Goal: Information Seeking & Learning: Learn about a topic

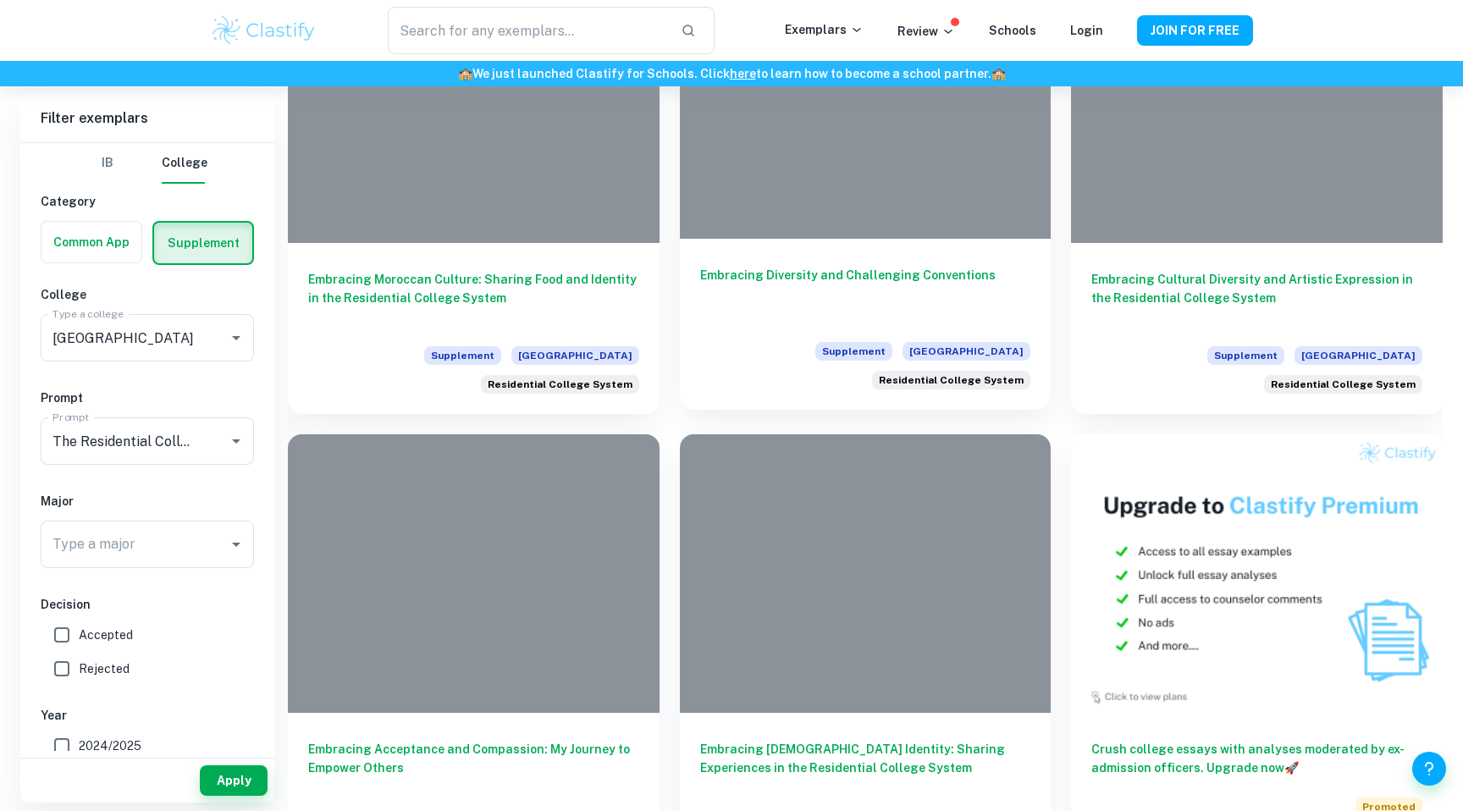
scroll to position [506, 0]
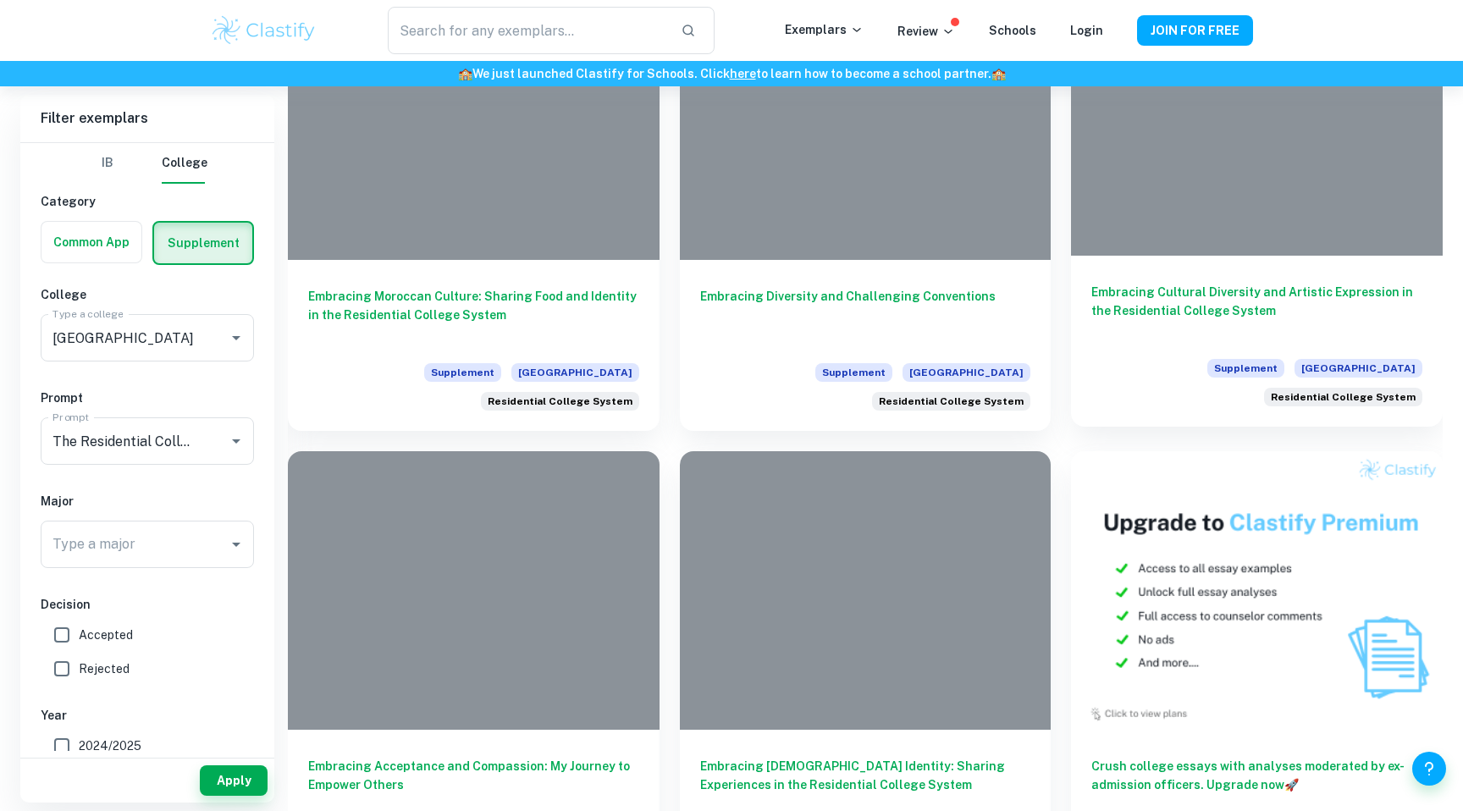
click at [1156, 294] on h6 "Embracing Cultural Diversity and Artistic Expression in the Residential College…" at bounding box center [1256, 311] width 331 height 56
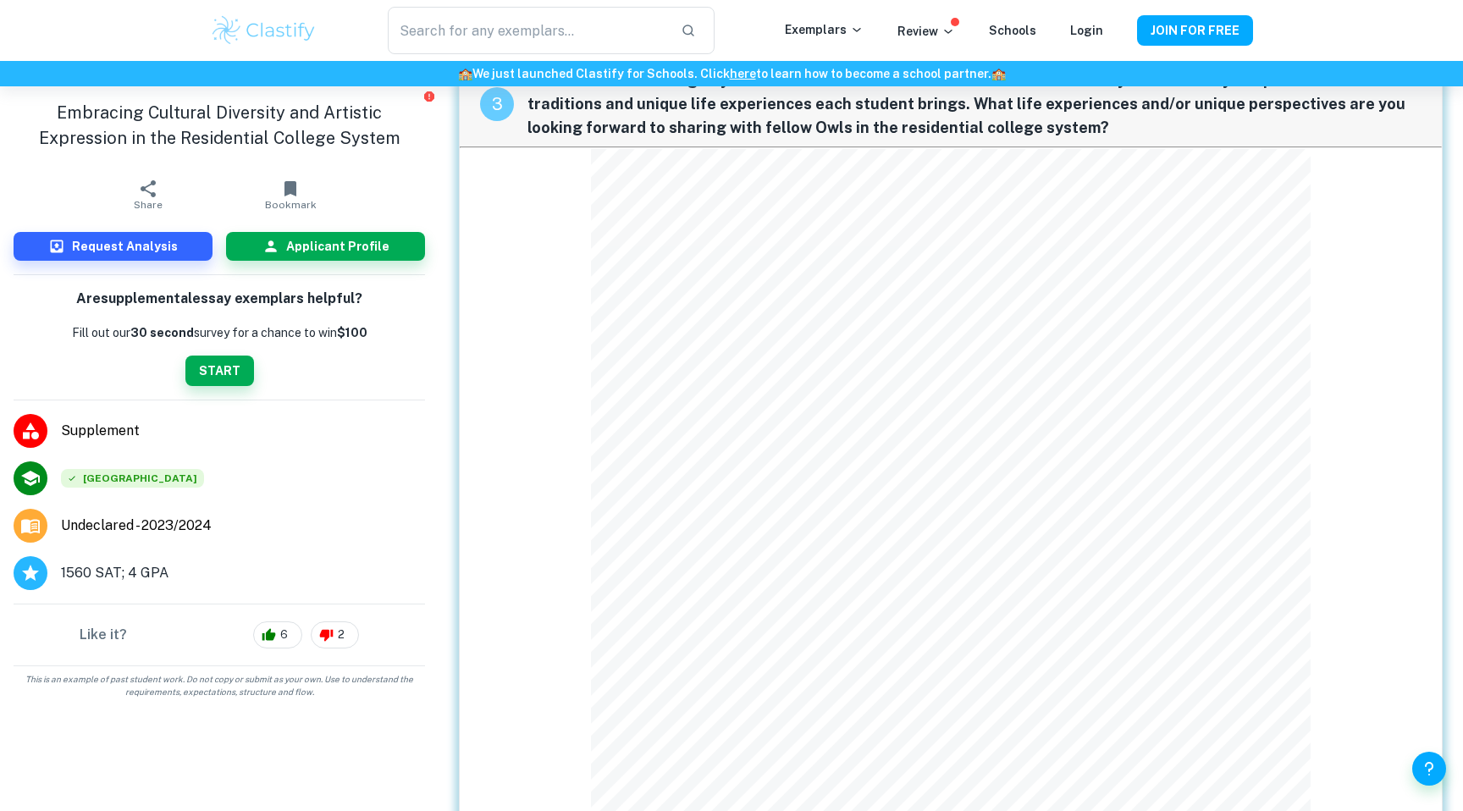
scroll to position [1175, 0]
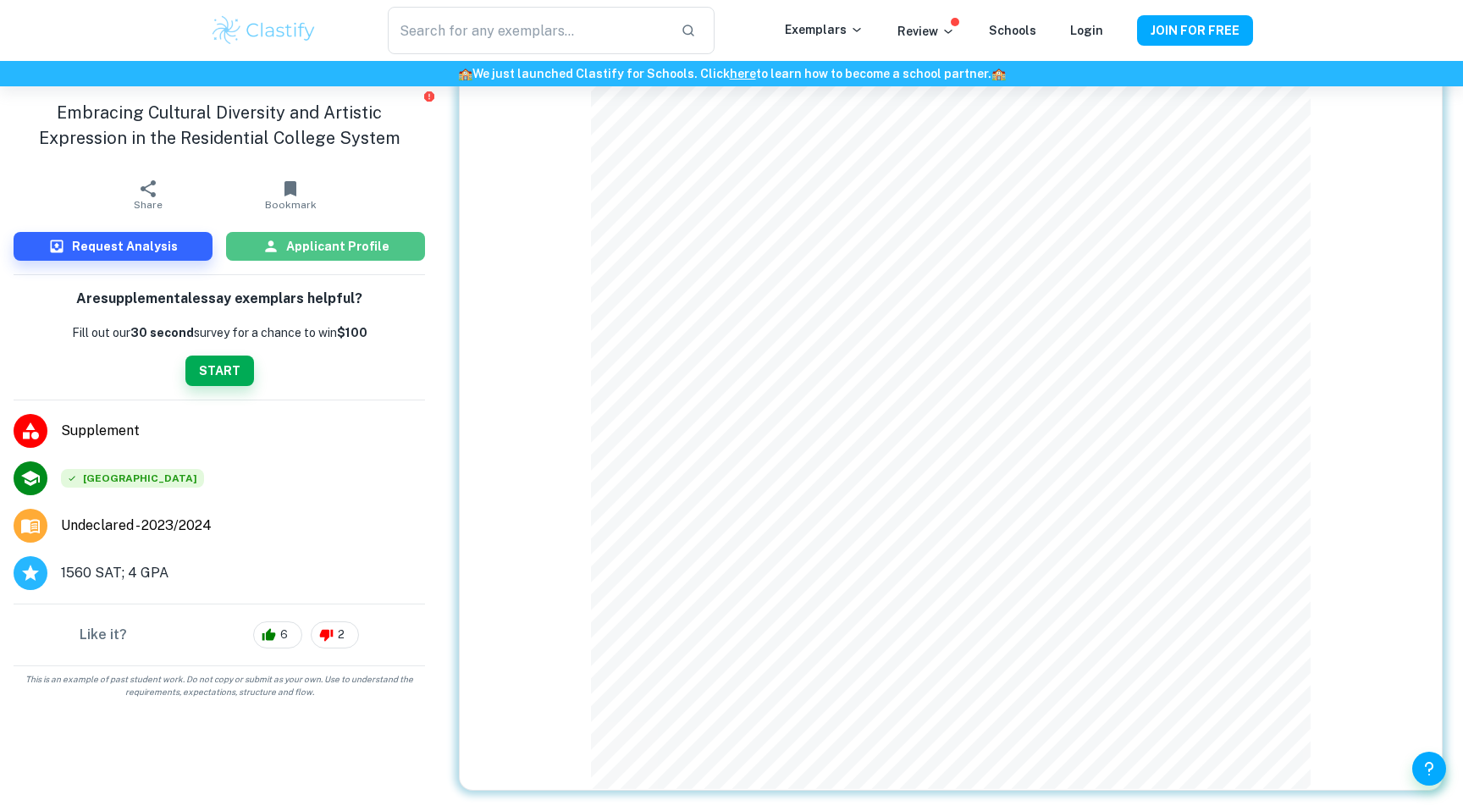
click at [367, 251] on h6 "Applicant Profile" at bounding box center [337, 246] width 103 height 19
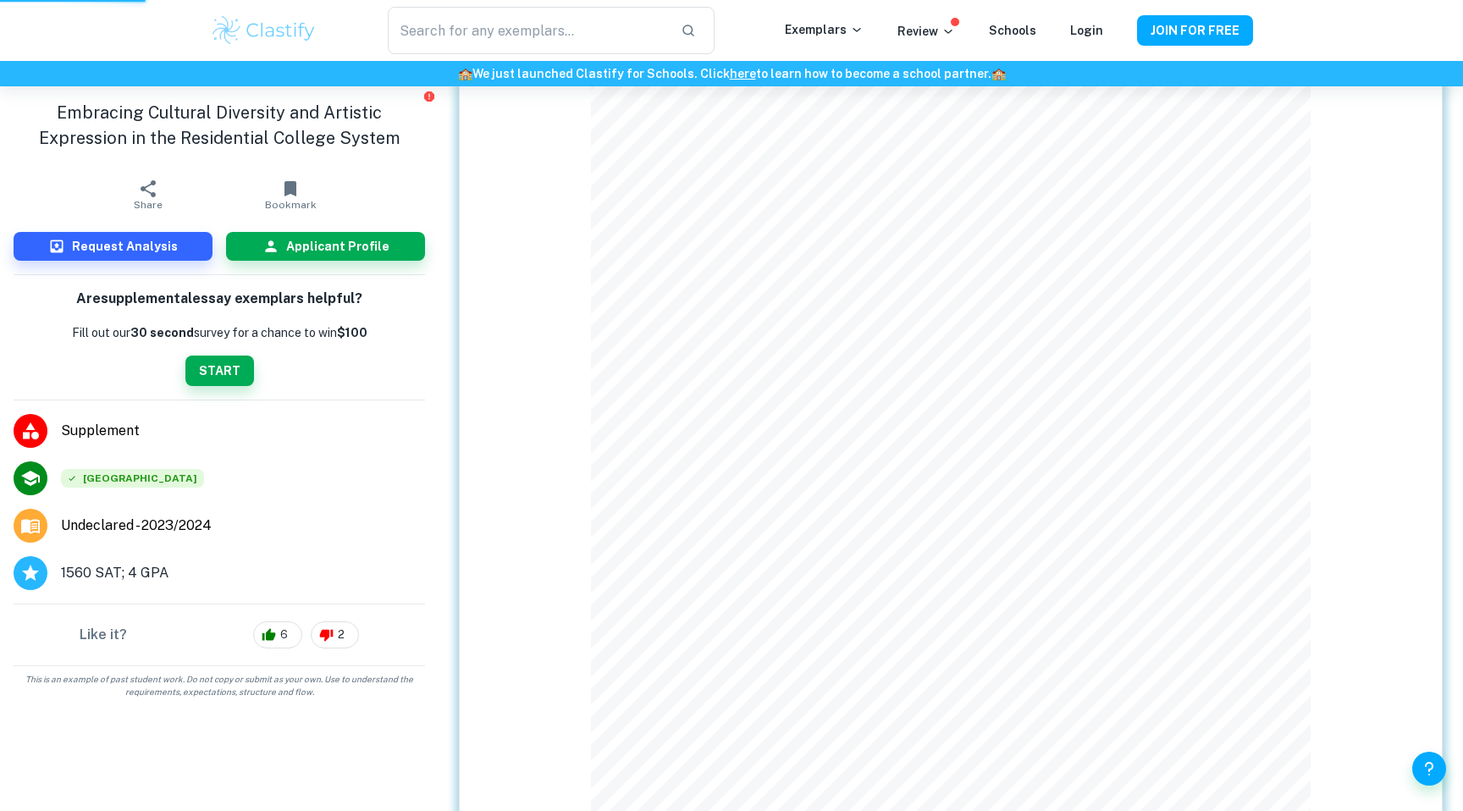
scroll to position [1075, 0]
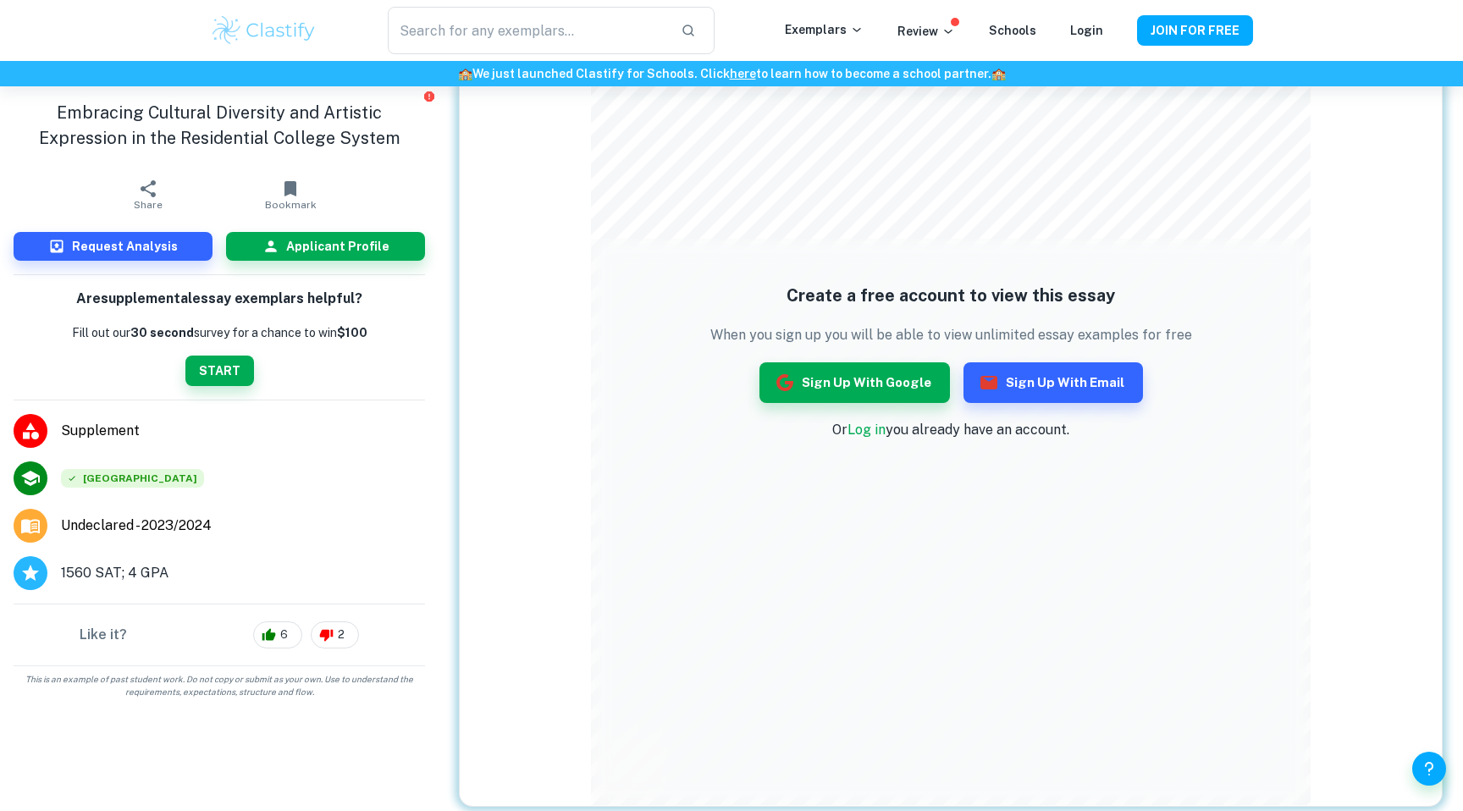
scroll to position [1161, 0]
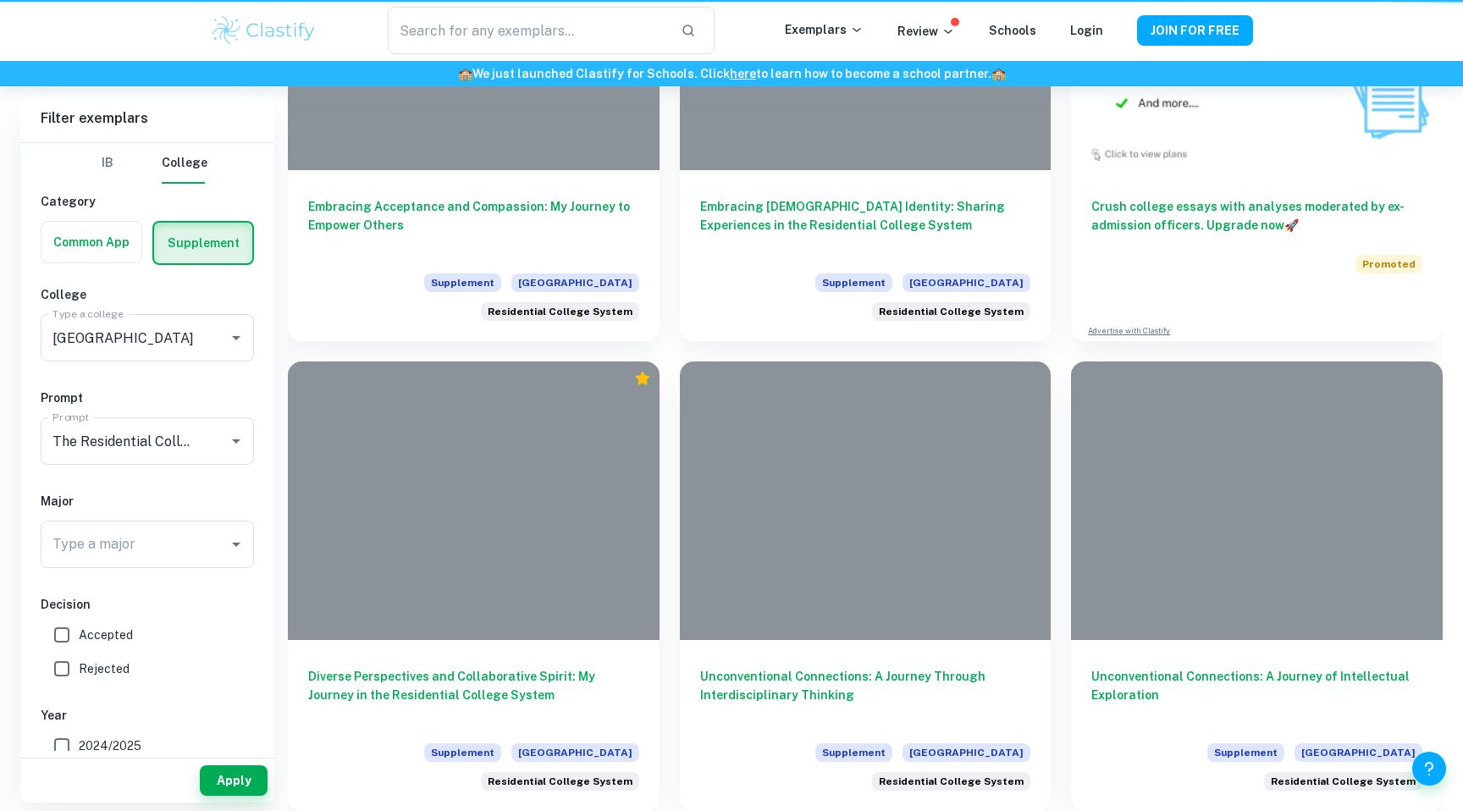
scroll to position [506, 0]
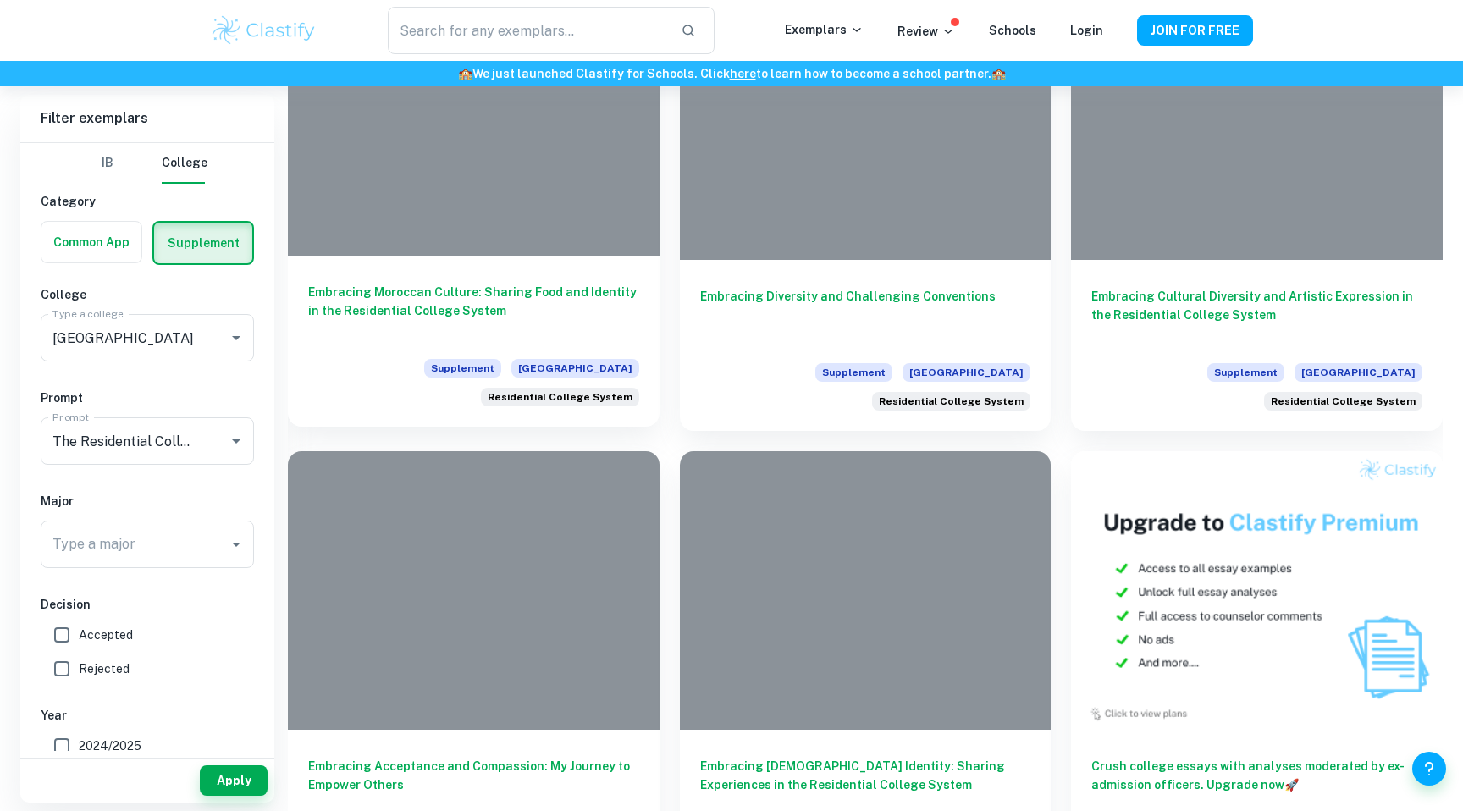
click at [444, 306] on h6 "Embracing Moroccan Culture: Sharing Food and Identity in the Residential Colleg…" at bounding box center [473, 311] width 331 height 56
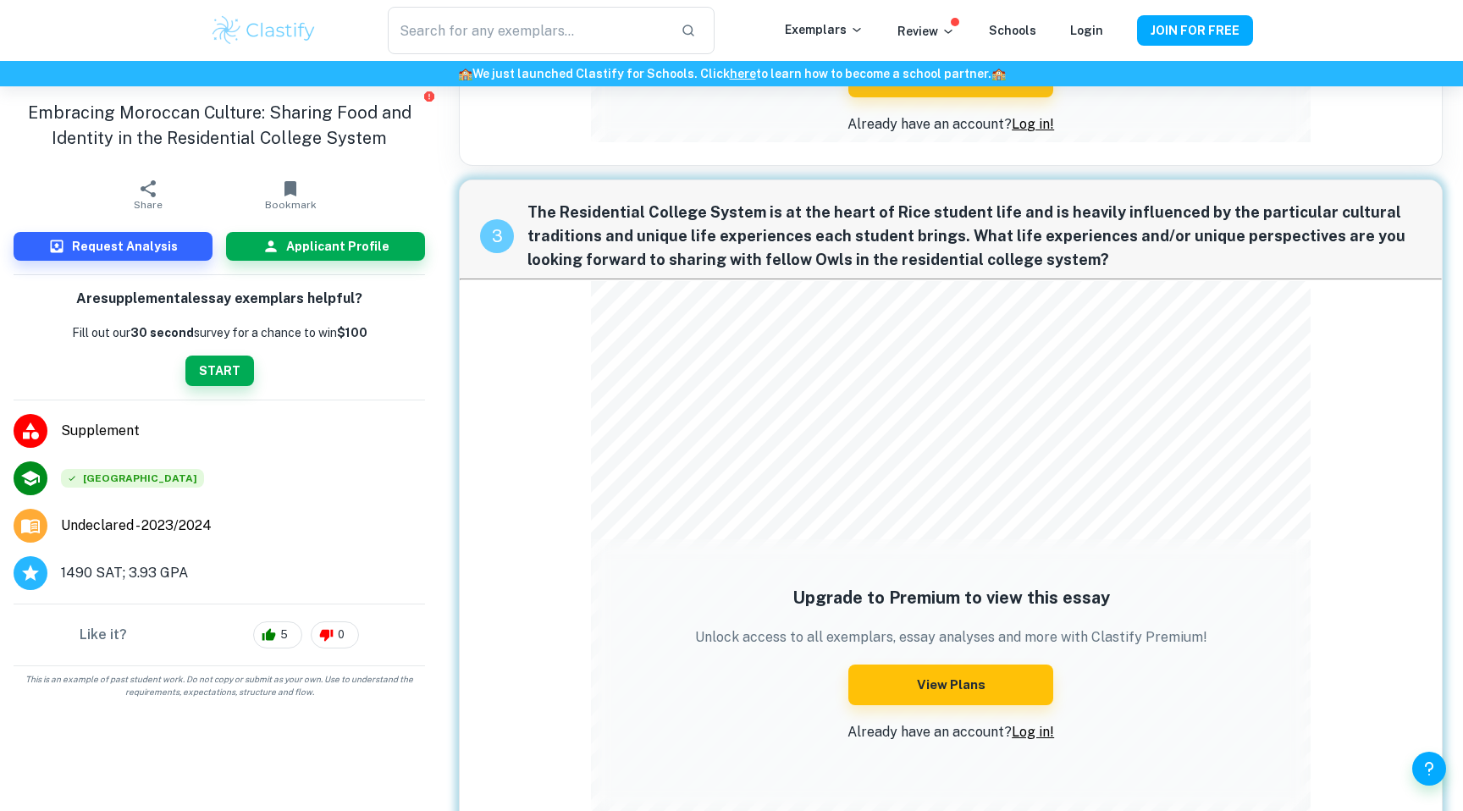
scroll to position [687, 0]
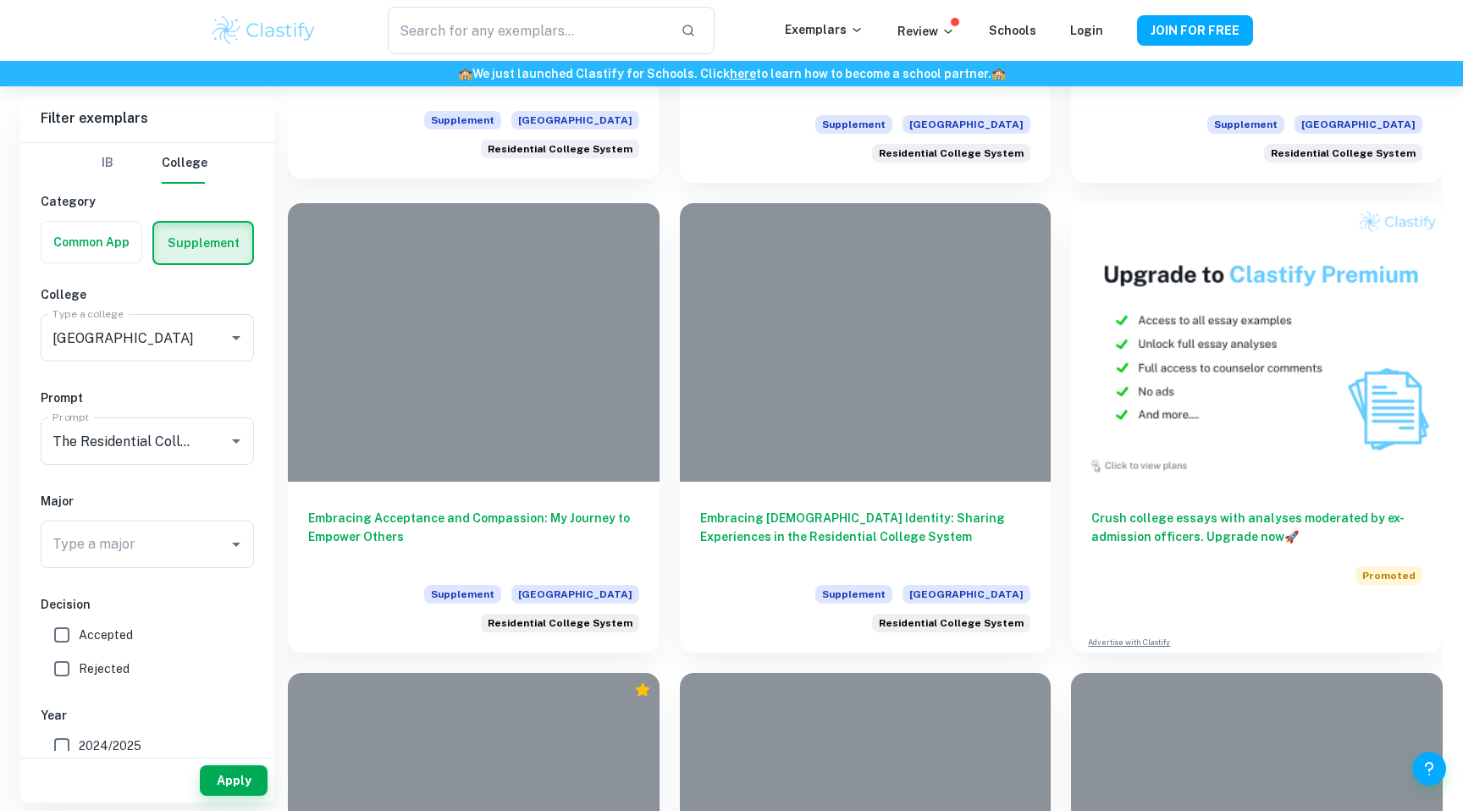
scroll to position [1010, 0]
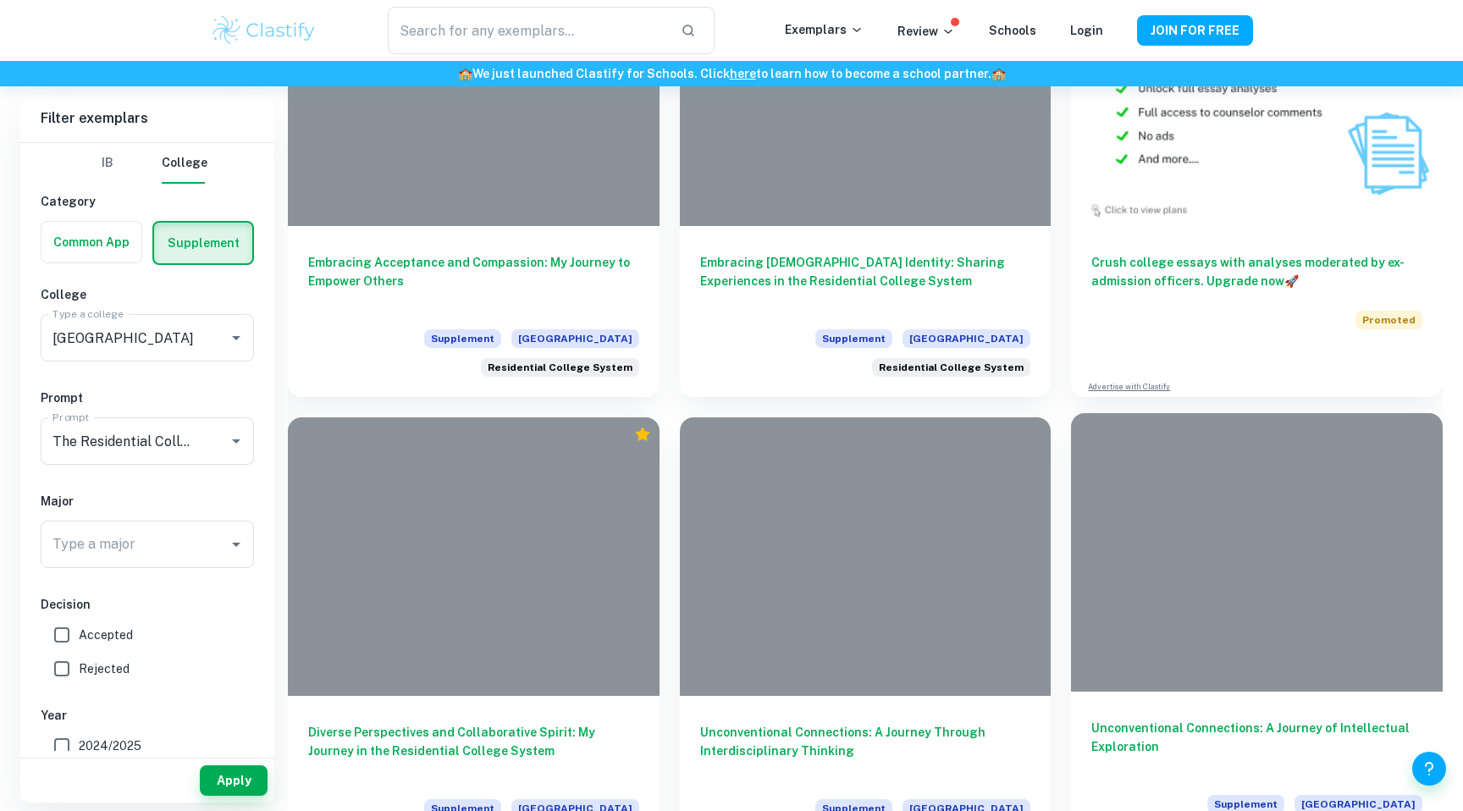
click at [1132, 719] on h6 "Unconventional Connections: A Journey of Intellectual Exploration" at bounding box center [1256, 747] width 331 height 56
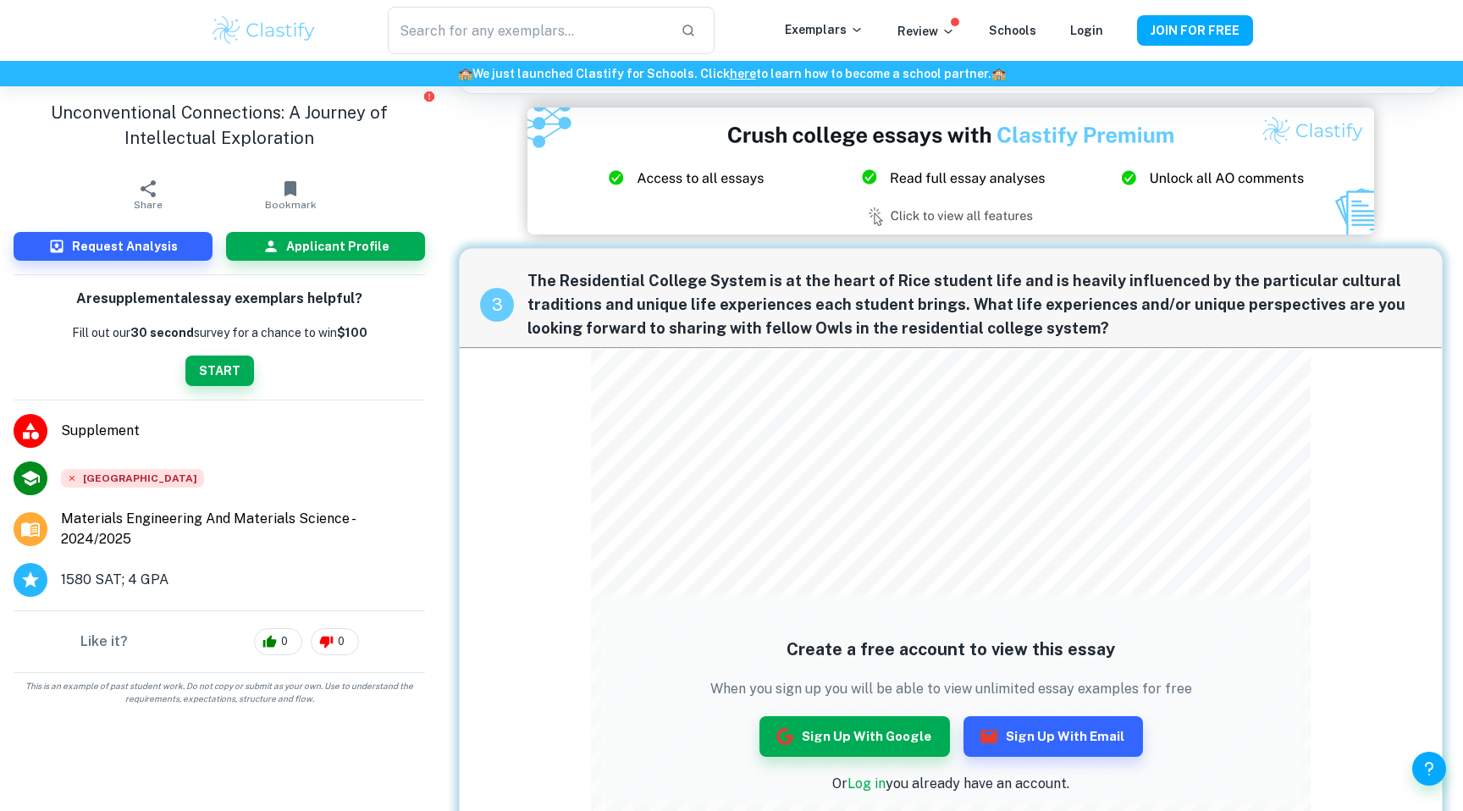
scroll to position [758, 0]
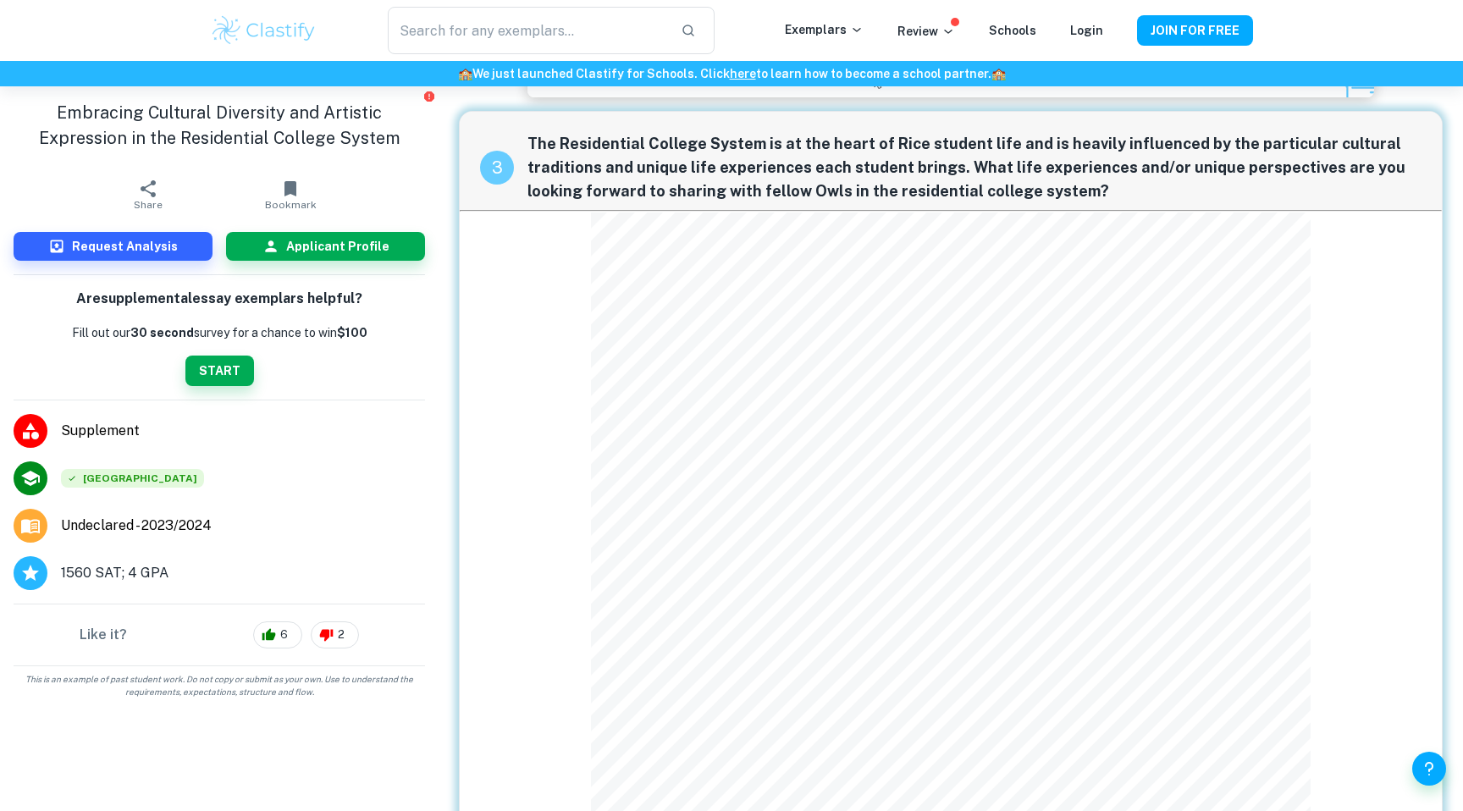
scroll to position [944, 0]
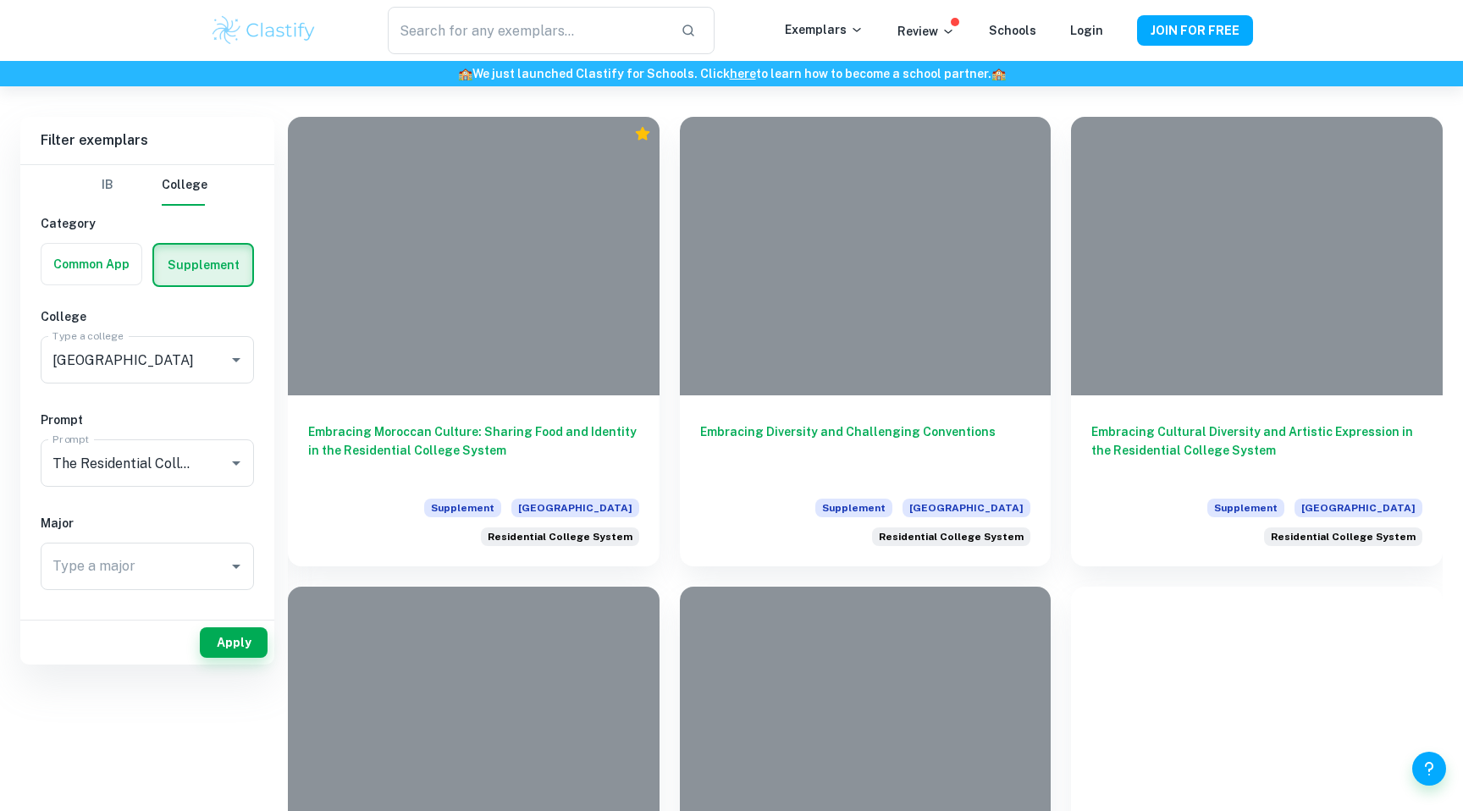
scroll to position [372, 0]
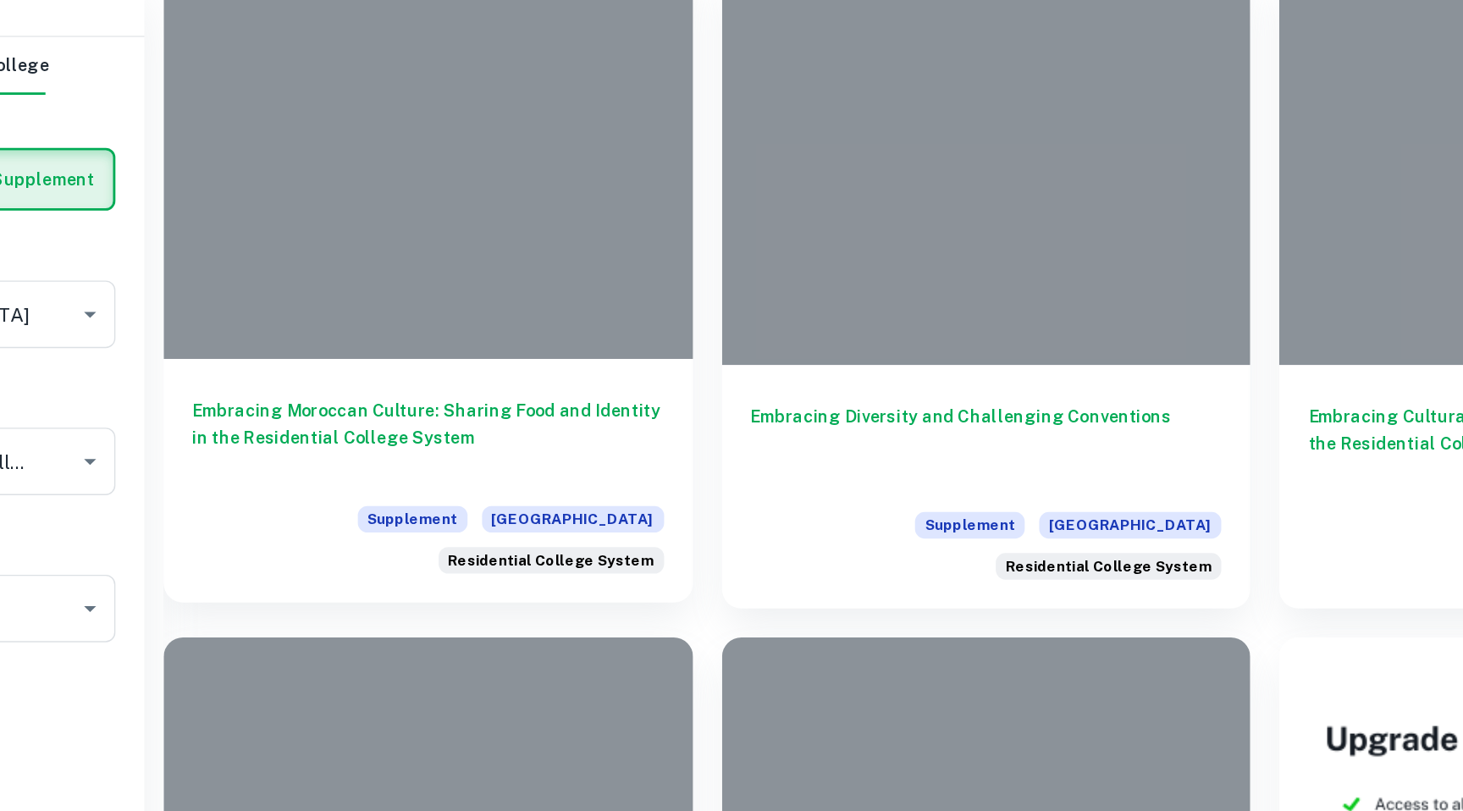
click at [449, 431] on h6 "Embracing Moroccan Culture: Sharing Food and Identity in the Residential Colleg…" at bounding box center [473, 445] width 331 height 56
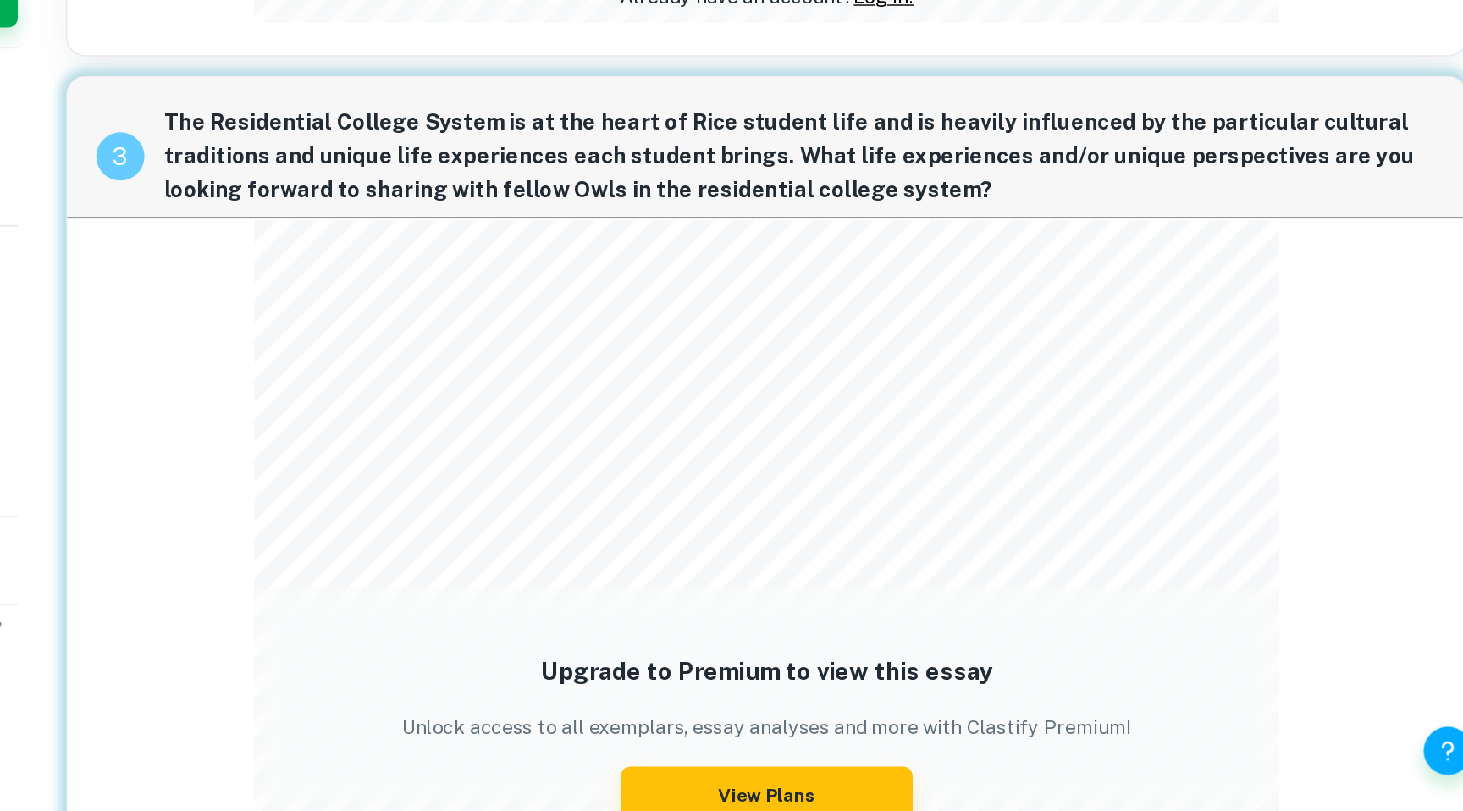
scroll to position [563, 0]
